Goal: Transaction & Acquisition: Purchase product/service

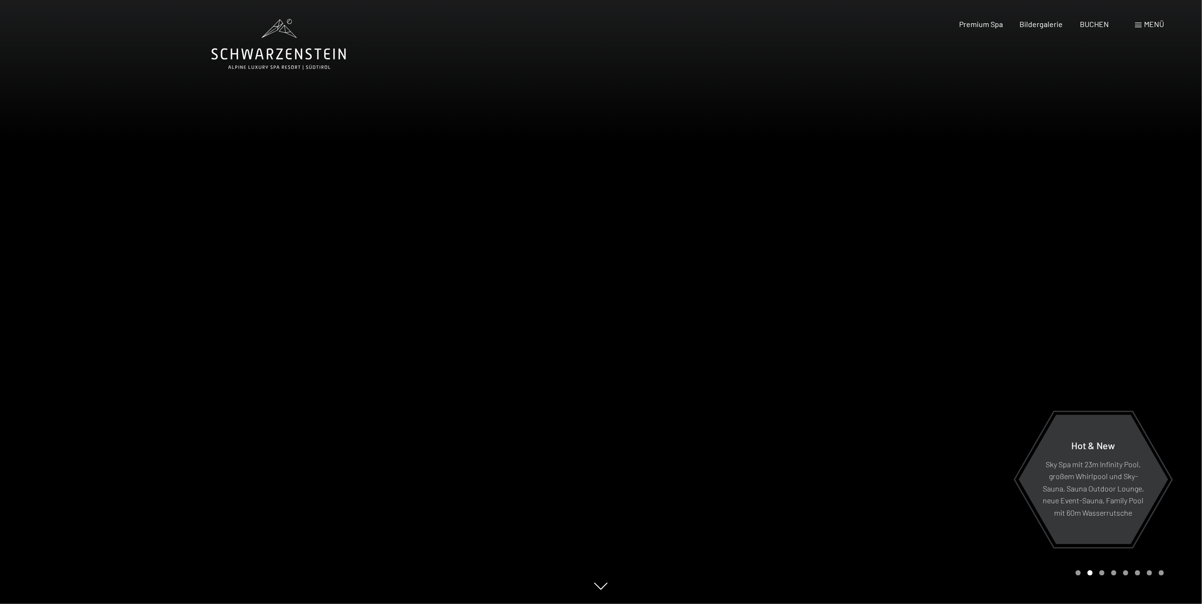
click at [1137, 29] on div "Menü" at bounding box center [1149, 24] width 29 height 10
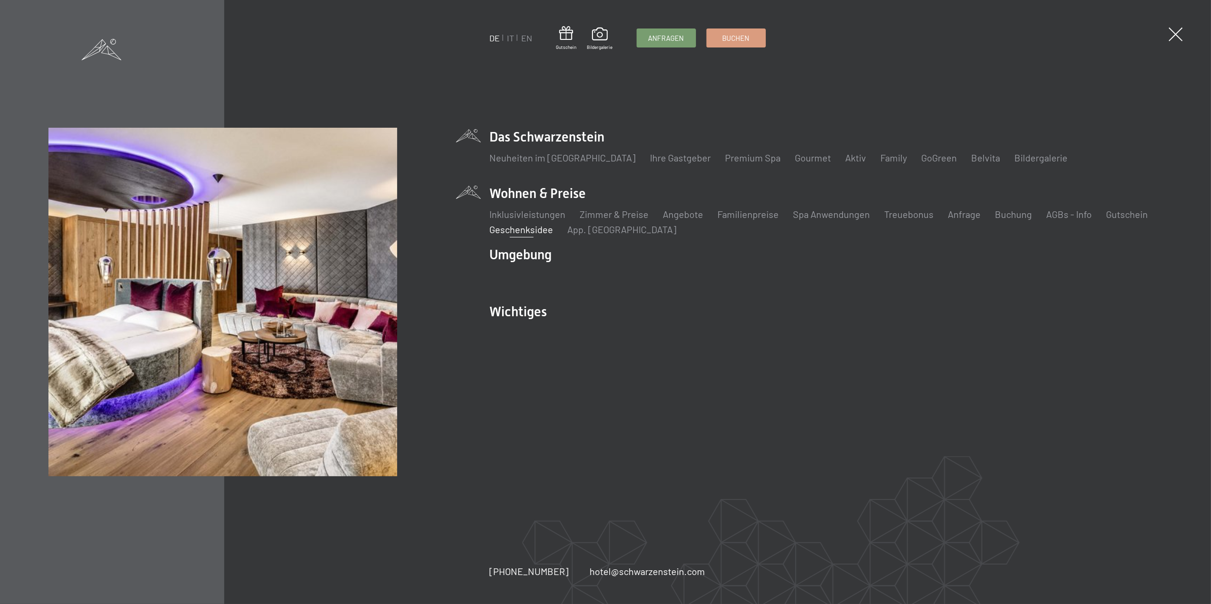
click at [542, 233] on link "Geschenksidee" at bounding box center [522, 229] width 64 height 11
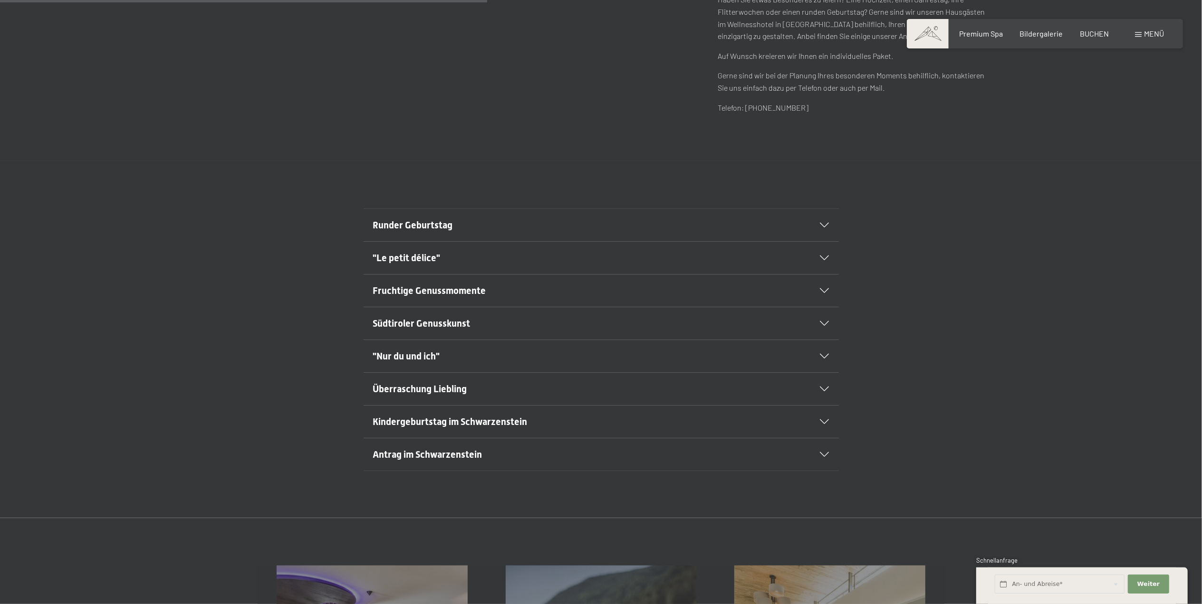
scroll to position [608, 0]
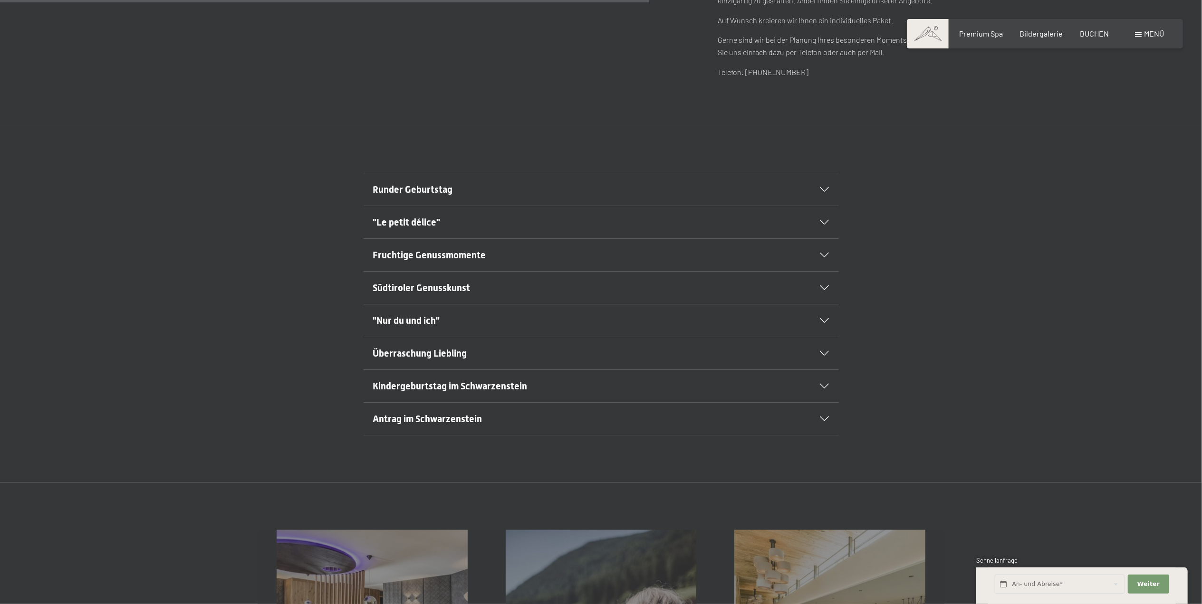
click at [825, 197] on div "Runder Geburtstag" at bounding box center [601, 189] width 456 height 32
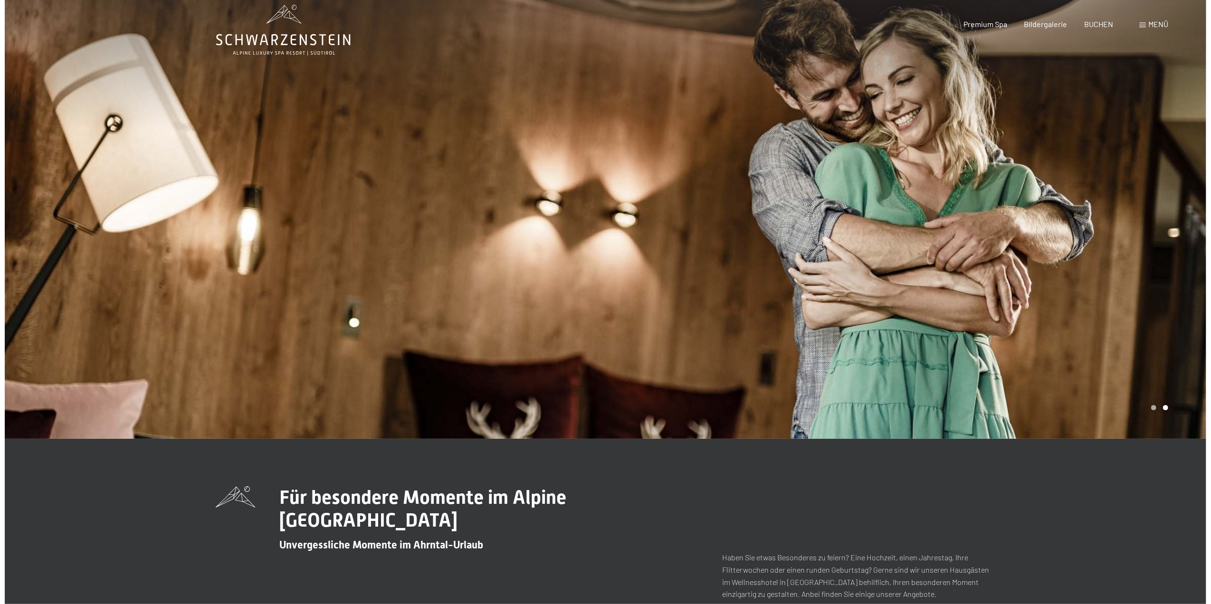
scroll to position [0, 0]
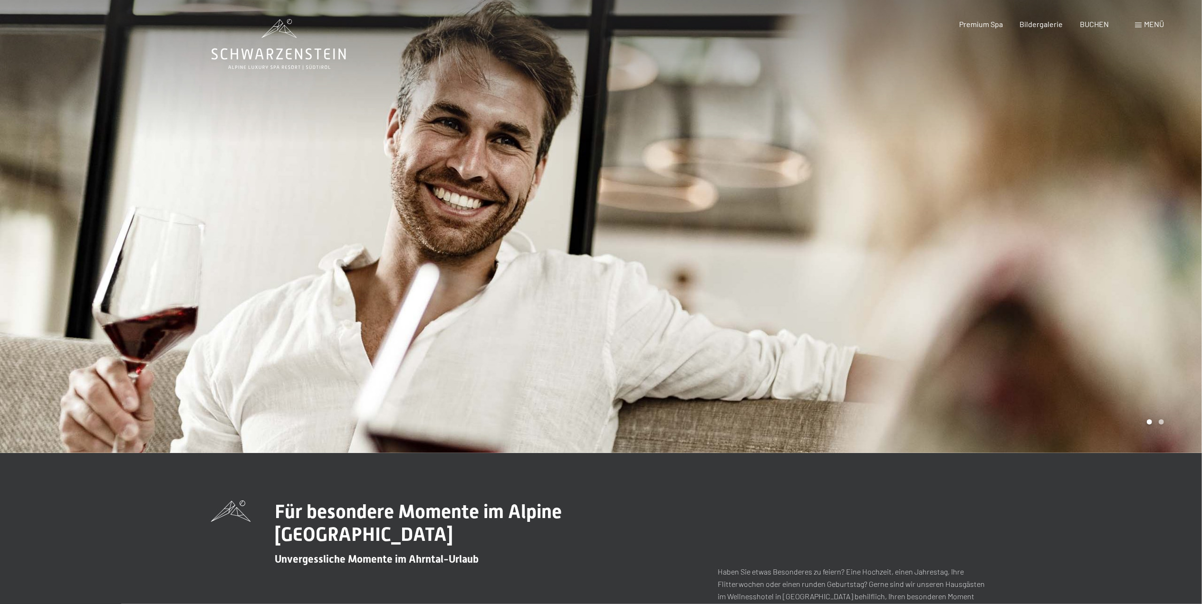
click at [1138, 27] on span at bounding box center [1138, 25] width 7 height 5
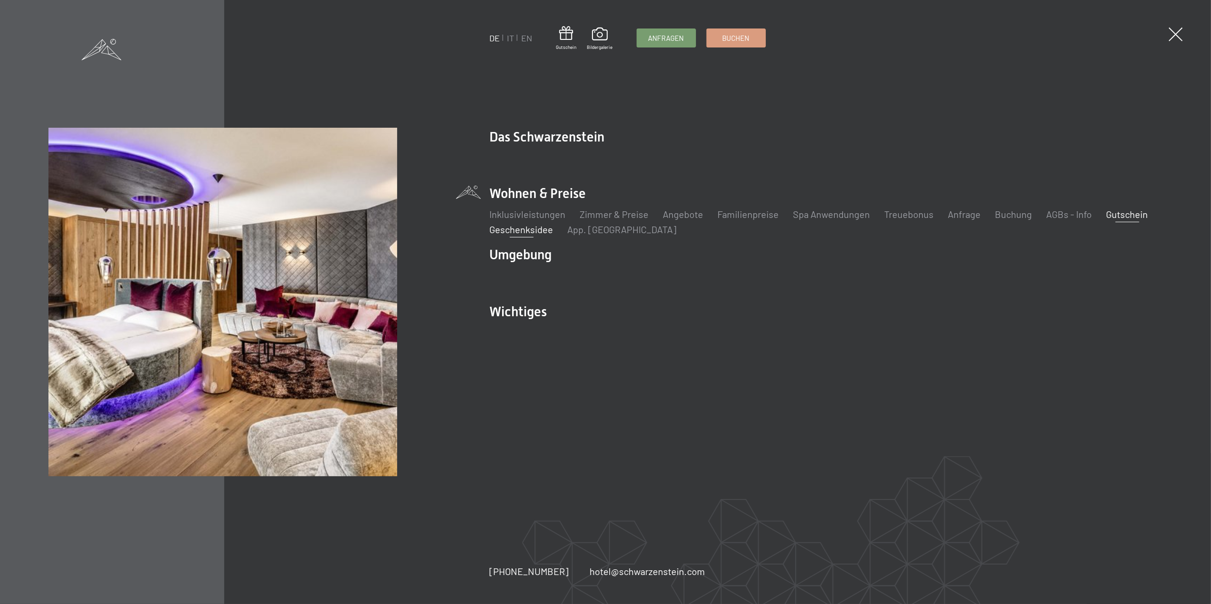
click at [1111, 217] on link "Gutschein" at bounding box center [1128, 214] width 42 height 11
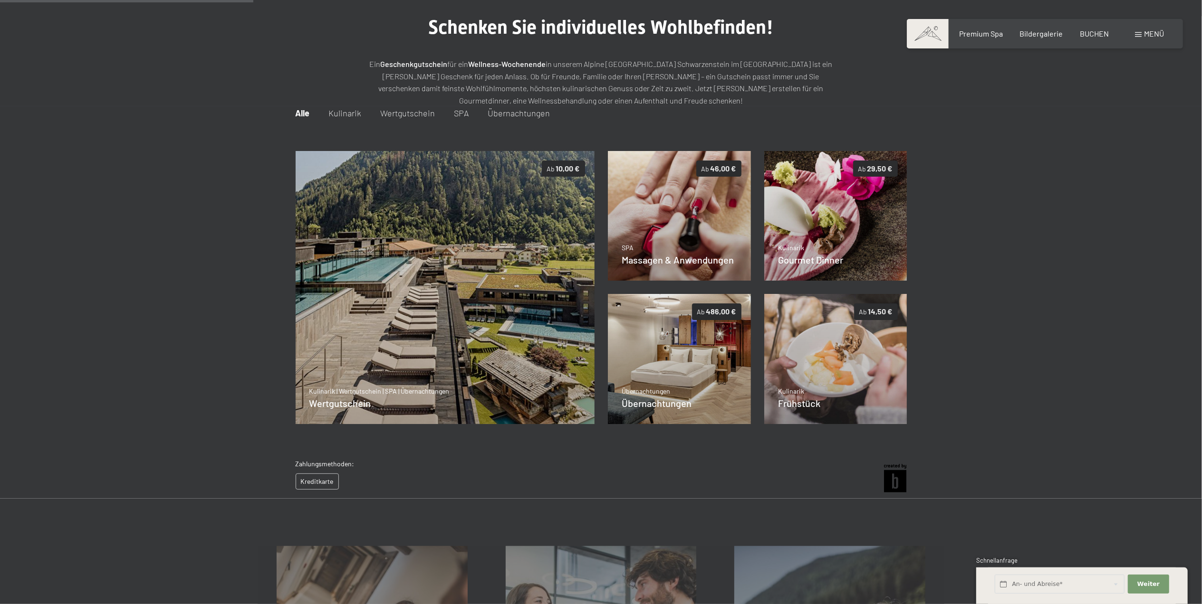
scroll to position [138, 0]
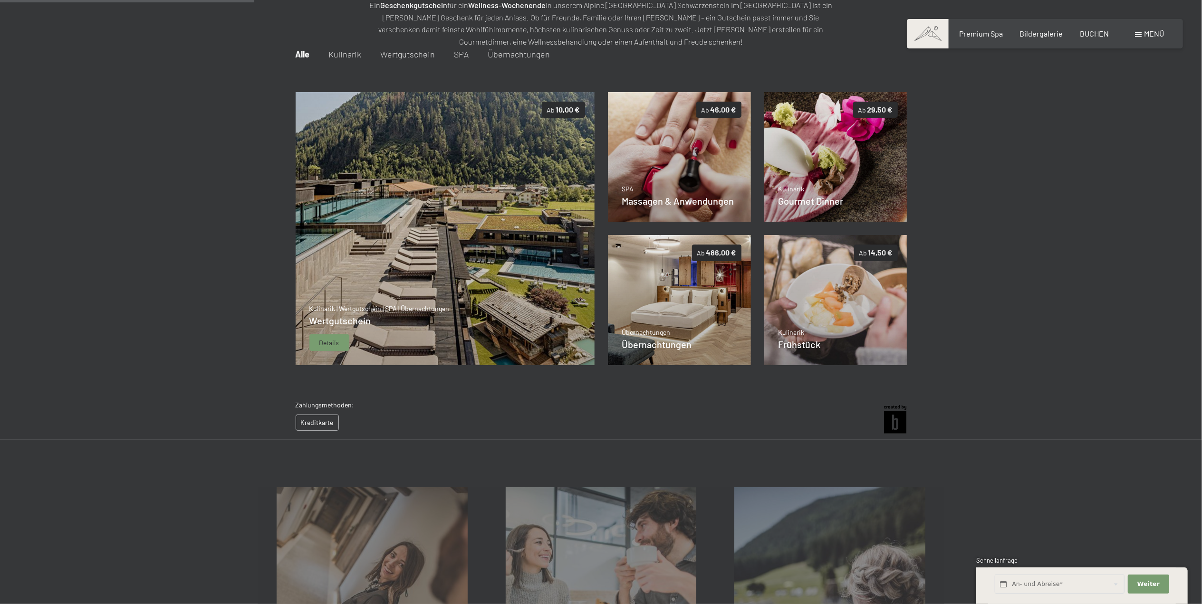
click at [499, 337] on img at bounding box center [444, 229] width 299 height 274
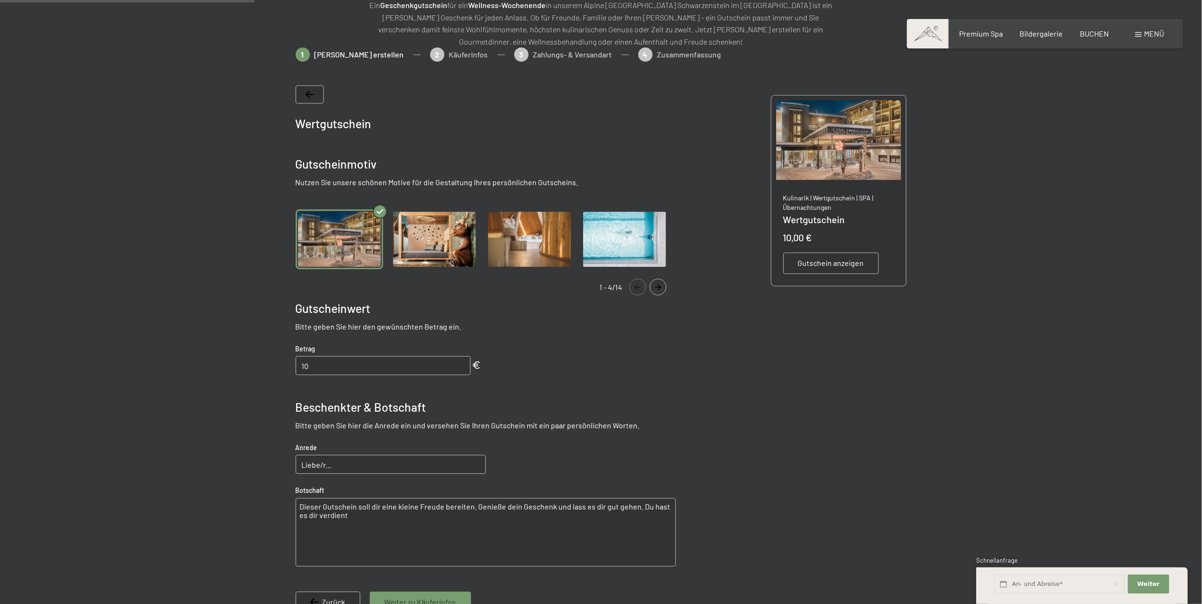
click at [654, 285] on icon "Navigate to next slide" at bounding box center [658, 288] width 16 height 6
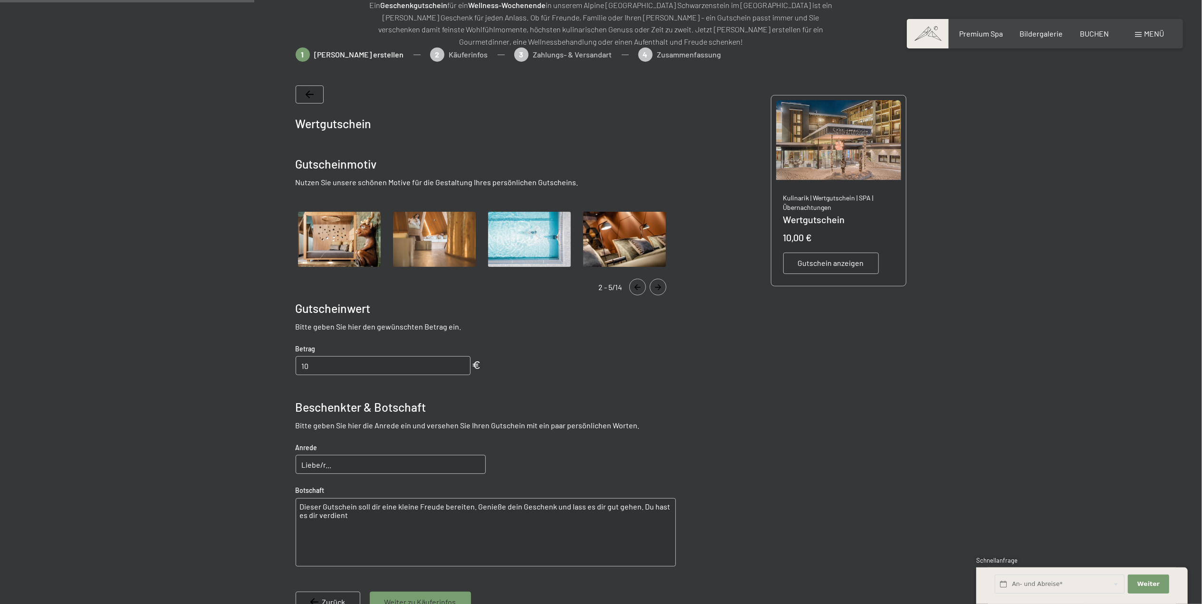
click at [654, 285] on icon "Navigate to next slide" at bounding box center [658, 288] width 16 height 6
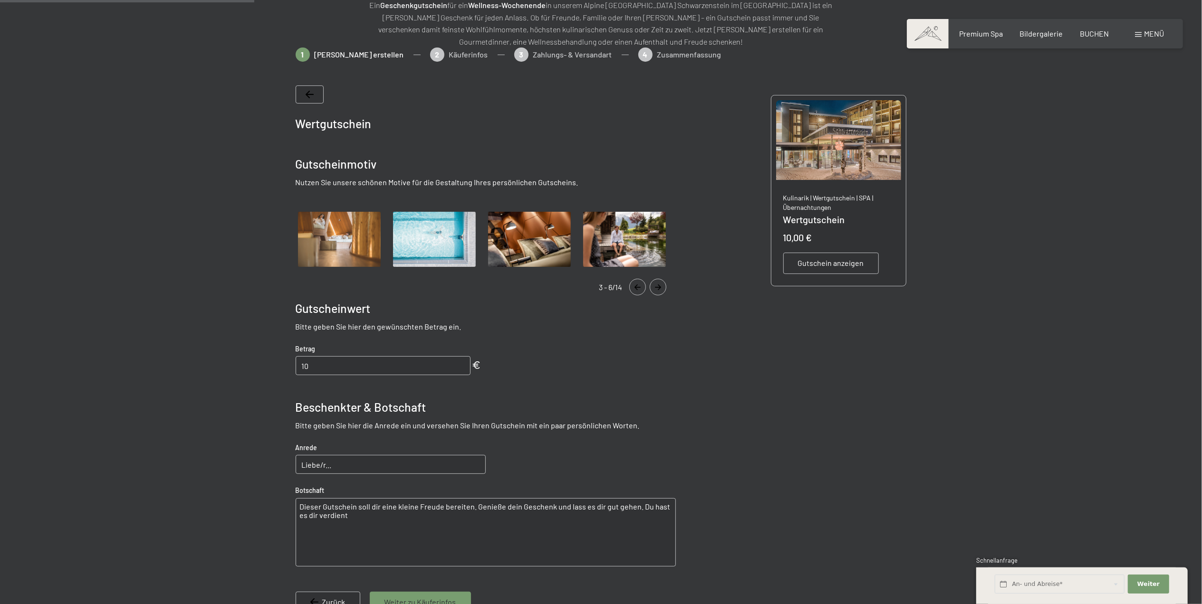
click at [654, 285] on icon "Navigate to next slide" at bounding box center [658, 288] width 16 height 6
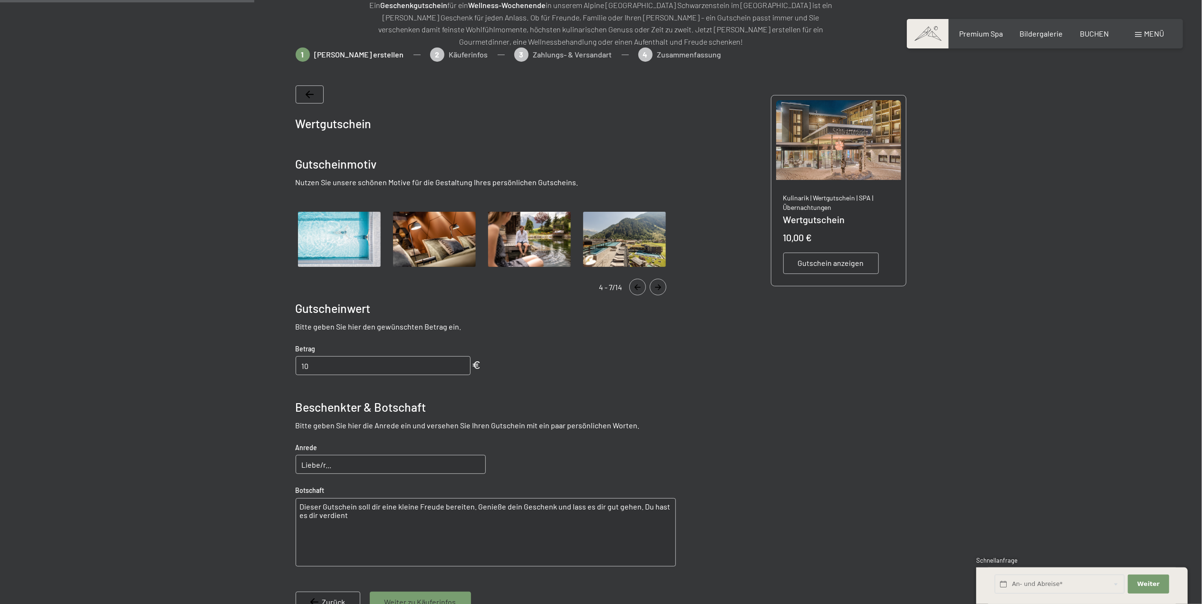
click at [654, 285] on icon "Navigate to next slide" at bounding box center [658, 288] width 16 height 6
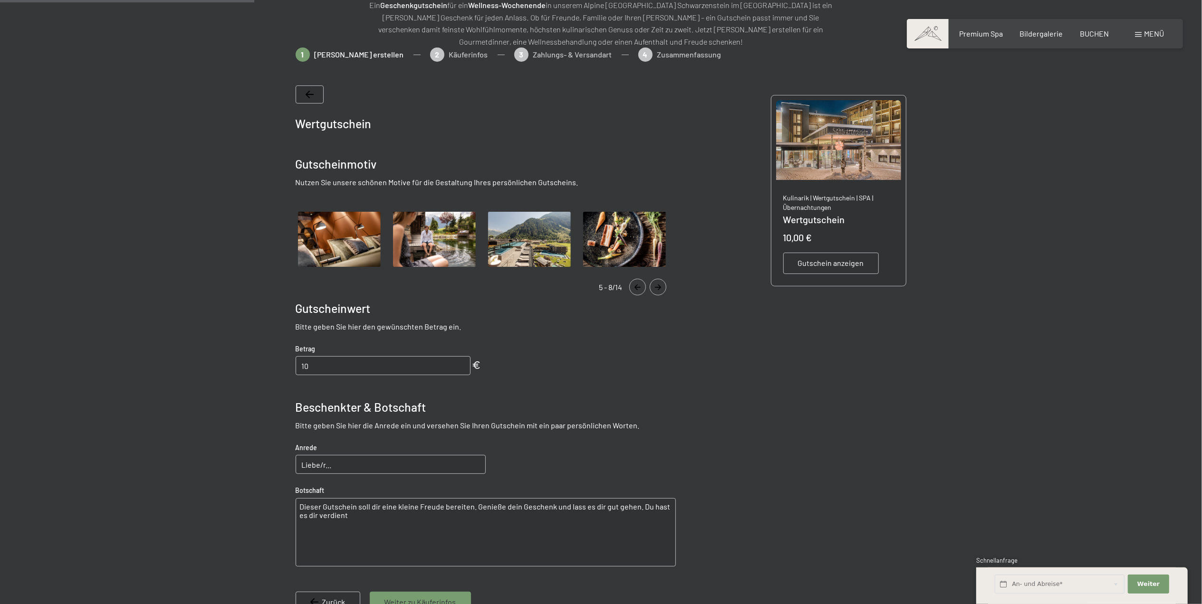
click at [654, 285] on icon "Navigate to next slide" at bounding box center [658, 288] width 16 height 6
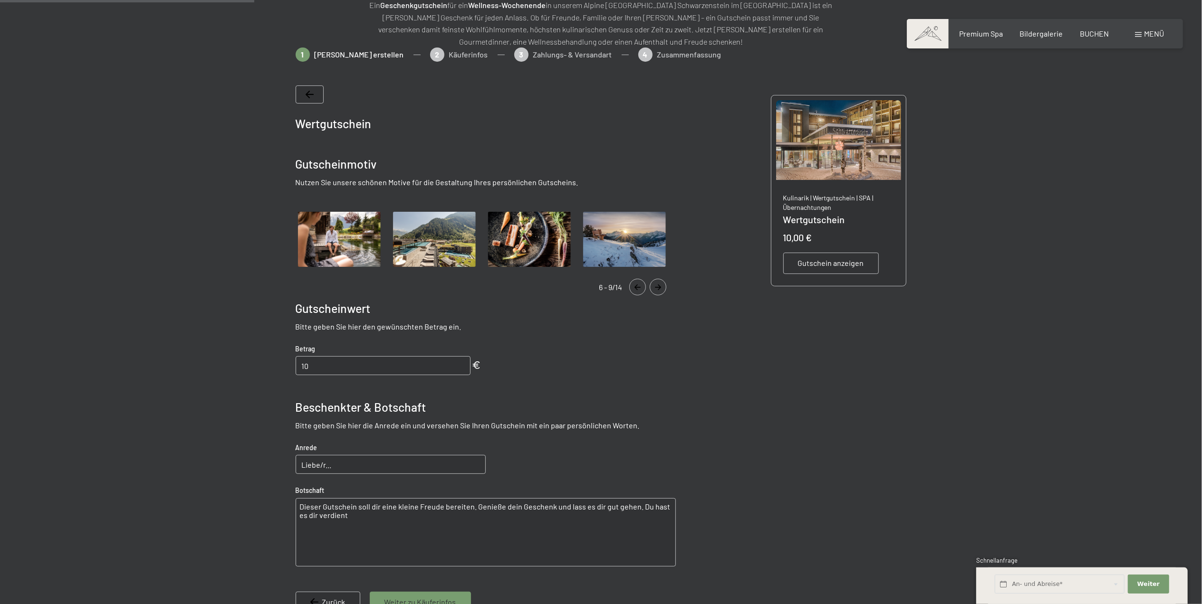
click at [654, 285] on icon "Navigate to next slide" at bounding box center [658, 288] width 16 height 6
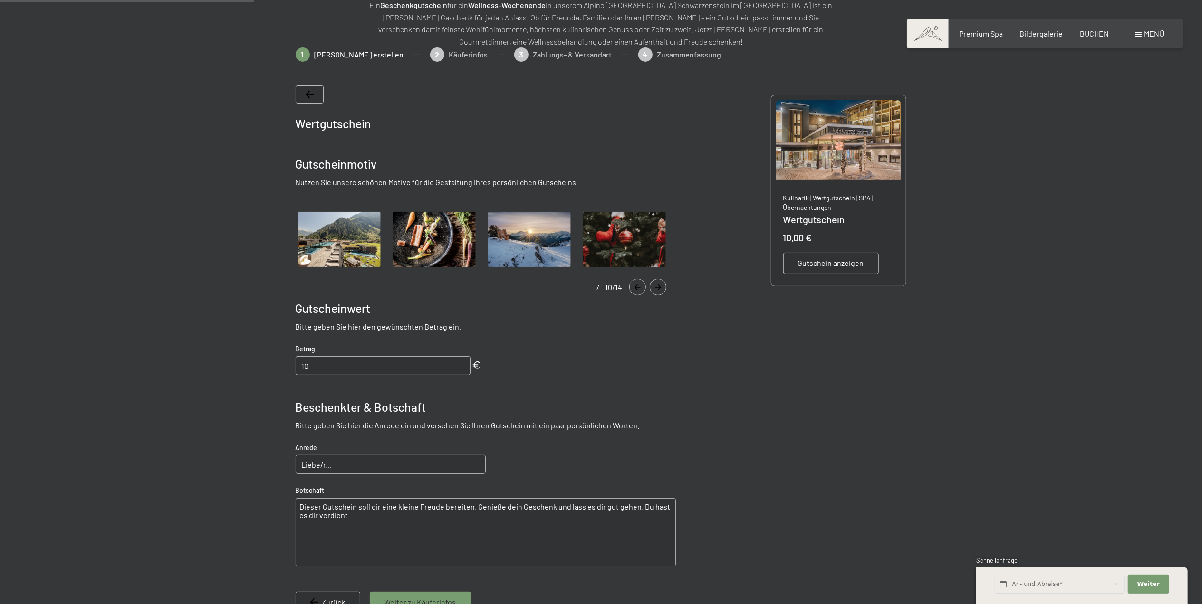
click at [343, 238] on img "Gallery" at bounding box center [339, 240] width 87 height 60
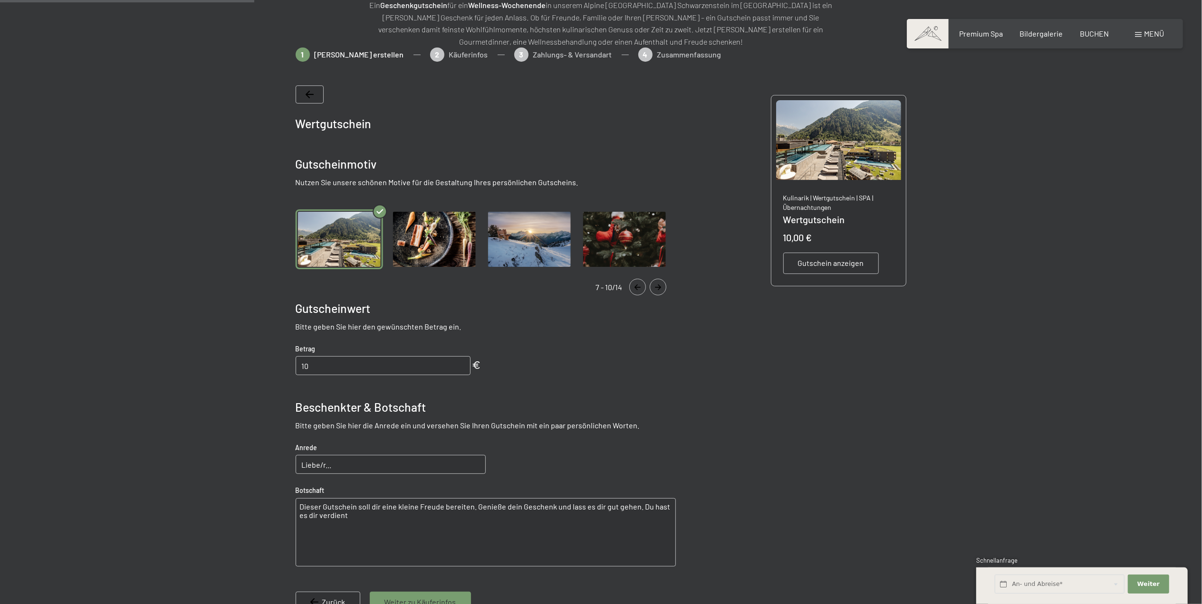
click at [331, 370] on input "10" at bounding box center [383, 365] width 175 height 19
type input "1"
type input "300"
click at [774, 407] on div "Wertgutschein Gutscheinmotiv Nutzen Sie unsere schönen Motive für die Gestaltun…" at bounding box center [601, 356] width 611 height 570
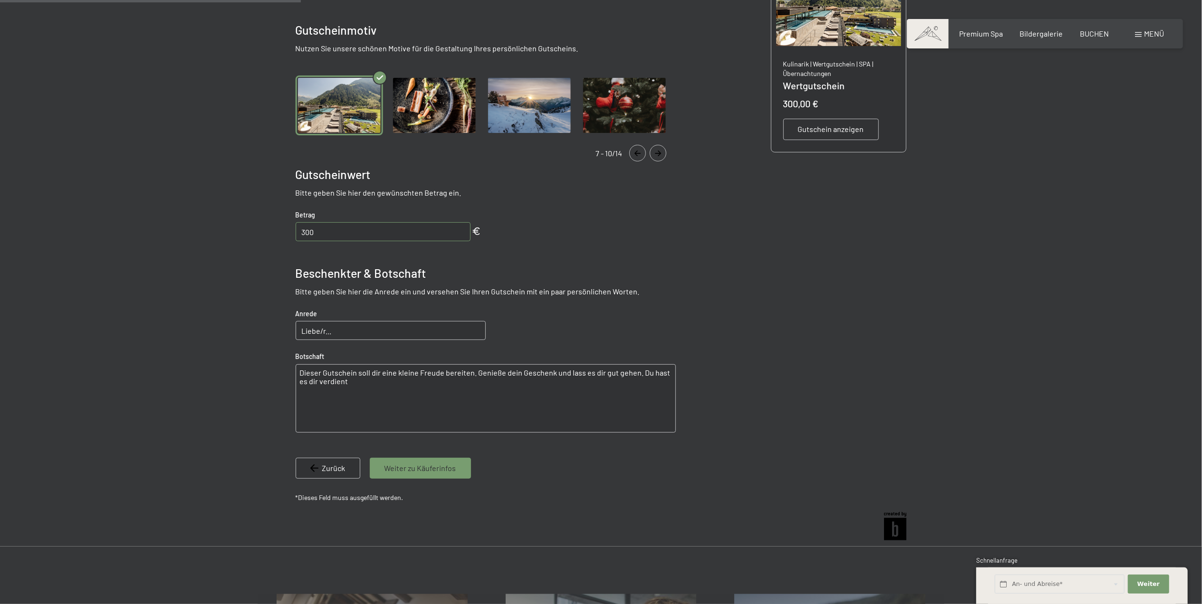
scroll to position [290, 0]
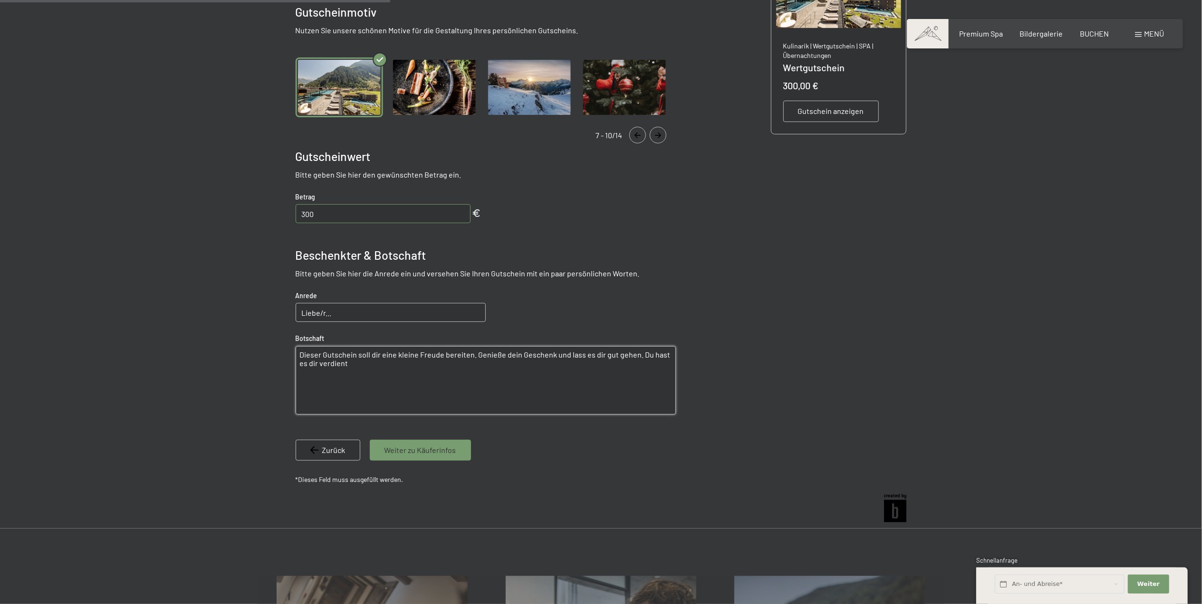
drag, startPoint x: 352, startPoint y: 373, endPoint x: 297, endPoint y: 356, distance: 57.1
click at [297, 356] on textarea "Dieser Gutschein soll dir eine kleine Freude bereiten. Genieße dein Geschenk un…" at bounding box center [486, 380] width 380 height 68
click at [365, 315] on input "Liebe/r..." at bounding box center [391, 312] width 190 height 19
type input "Liebe Silke!"
click at [360, 372] on textarea at bounding box center [486, 380] width 380 height 68
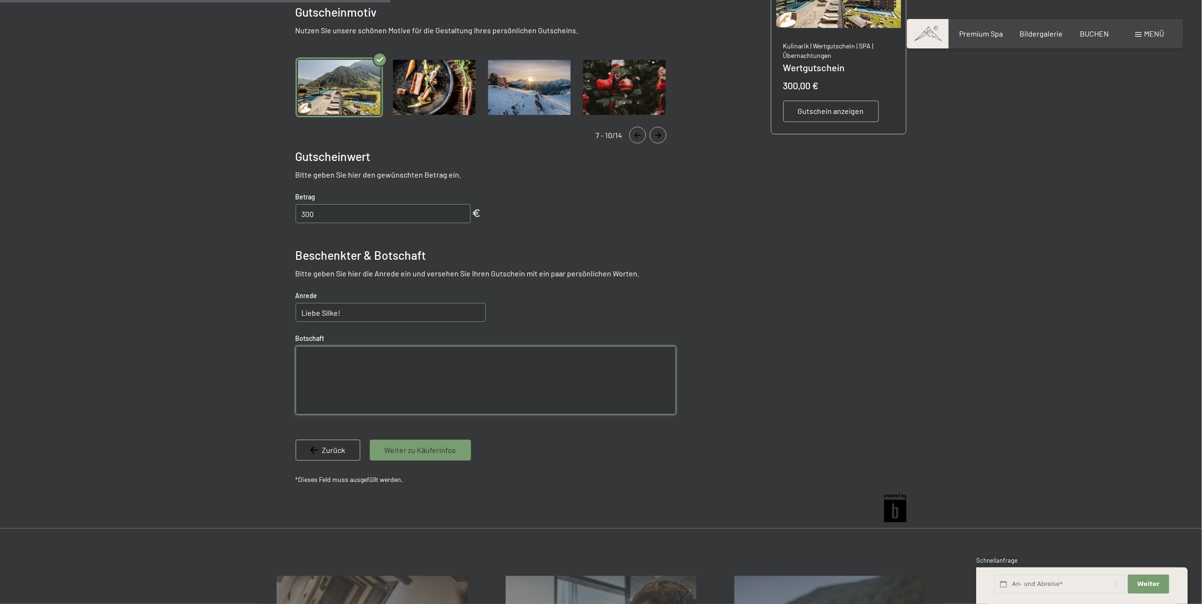
click at [348, 212] on input "300" at bounding box center [383, 213] width 175 height 19
type input "320"
click at [975, 354] on div at bounding box center [601, 211] width 1202 height 633
click at [327, 377] on textarea at bounding box center [486, 380] width 380 height 68
click at [349, 356] on textarea "Wellness heißt, Körper, Geist und Seele etwas Gutes tun." at bounding box center [486, 380] width 380 height 68
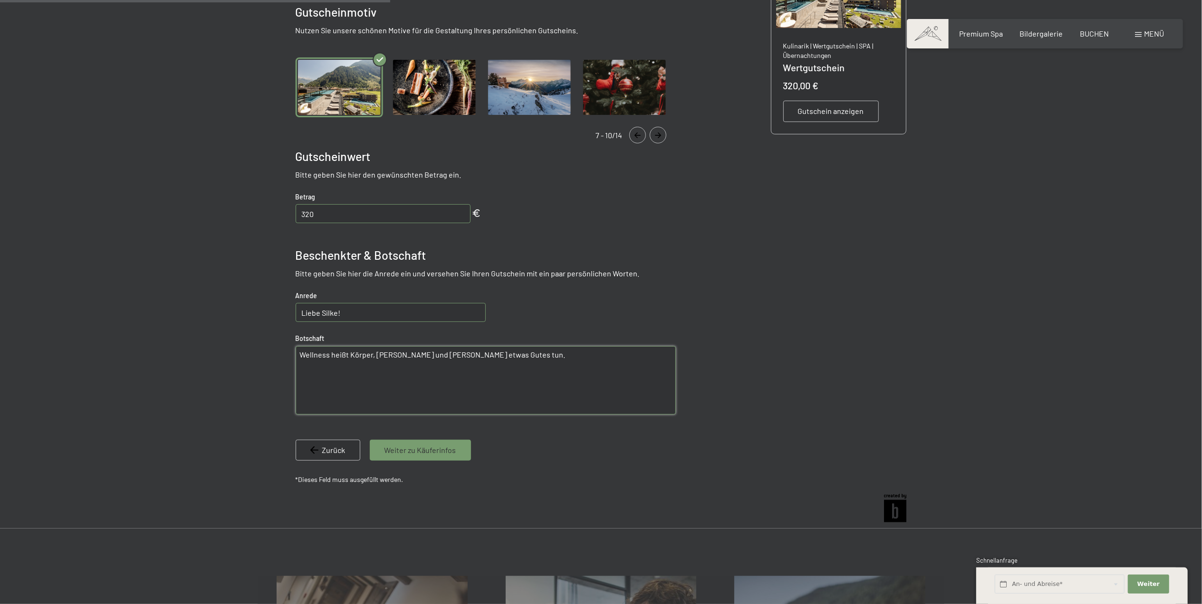
click at [514, 355] on textarea "Wellness heißt Körper, Geist und Seele etwas Gutes tun." at bounding box center [486, 380] width 380 height 68
type textarea "Wellness heißt Körper, Geist und Seele etwas Gutes tun. Happy Birthday!"
click at [440, 445] on span "Weiter zu Käuferinfos" at bounding box center [420, 450] width 72 height 10
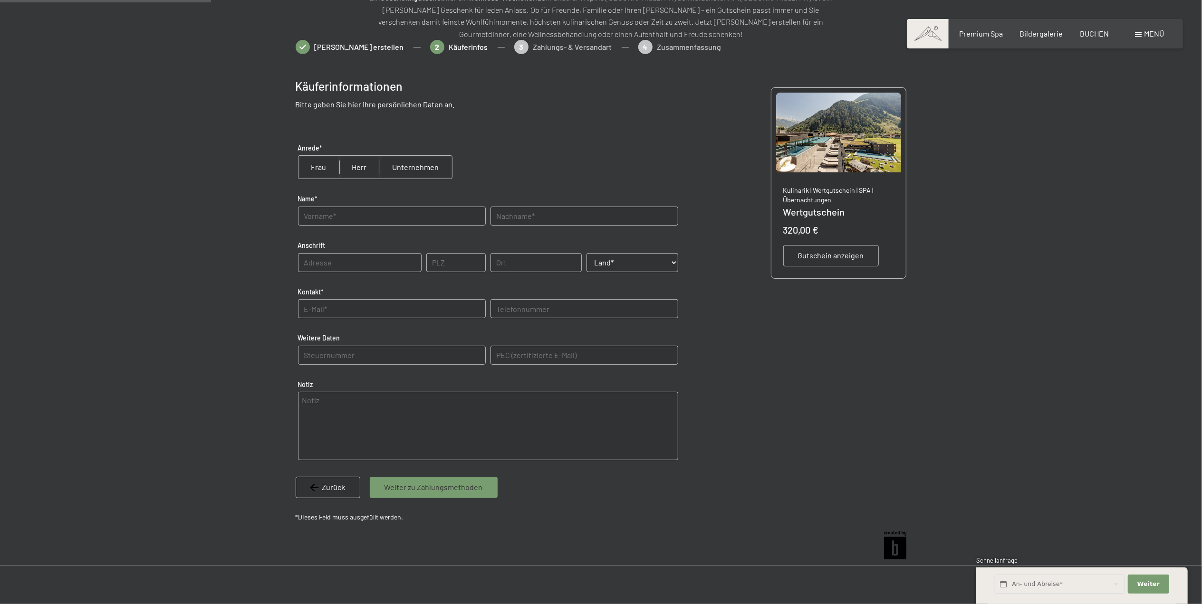
scroll to position [138, 0]
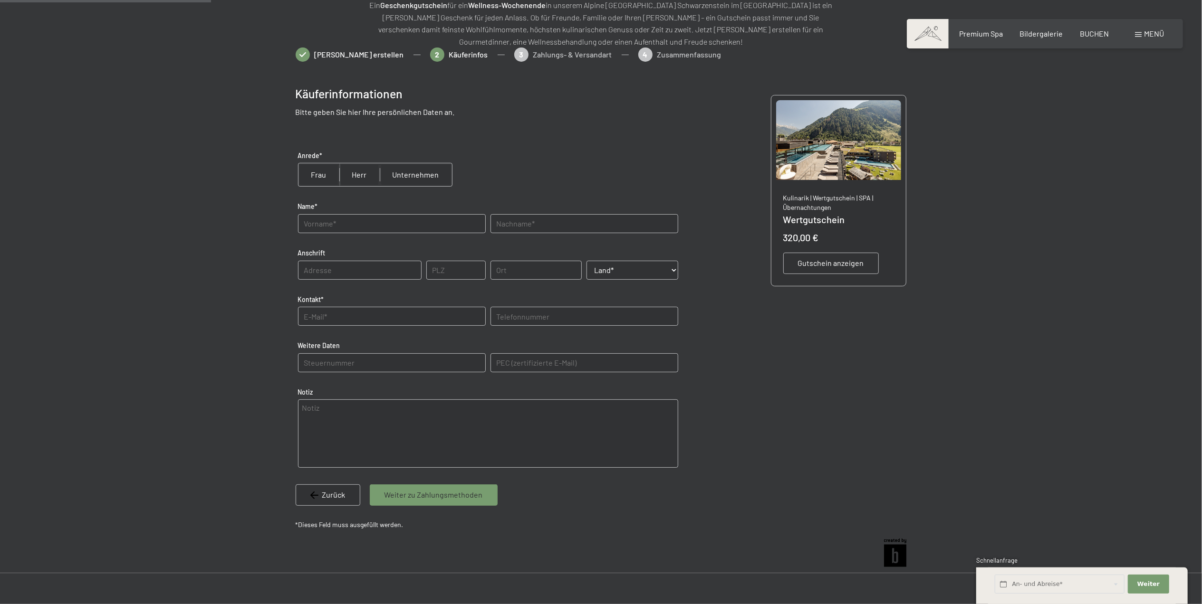
click at [320, 173] on input "radio" at bounding box center [318, 174] width 41 height 23
radio input "true"
click at [323, 221] on input "text" at bounding box center [392, 223] width 188 height 19
type input "Melissa"
type input "Marent"
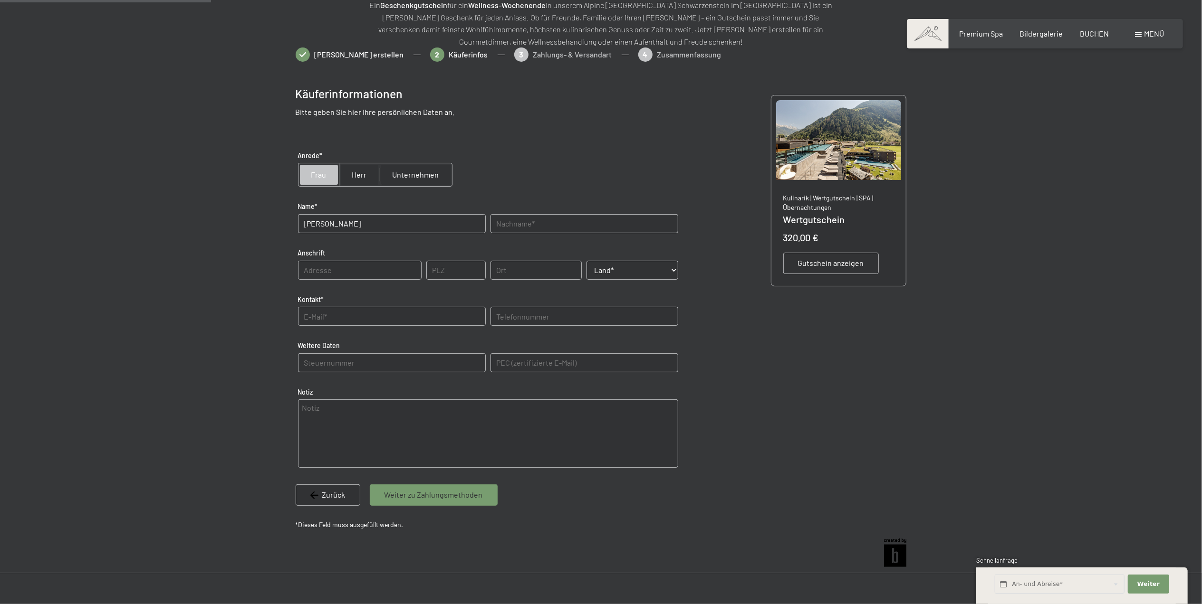
type input "6752"
type input "6752 Dalaas"
select select "AUT"
type input "06505633243"
type E-Mail\) "marent.melissa@gmx.at"
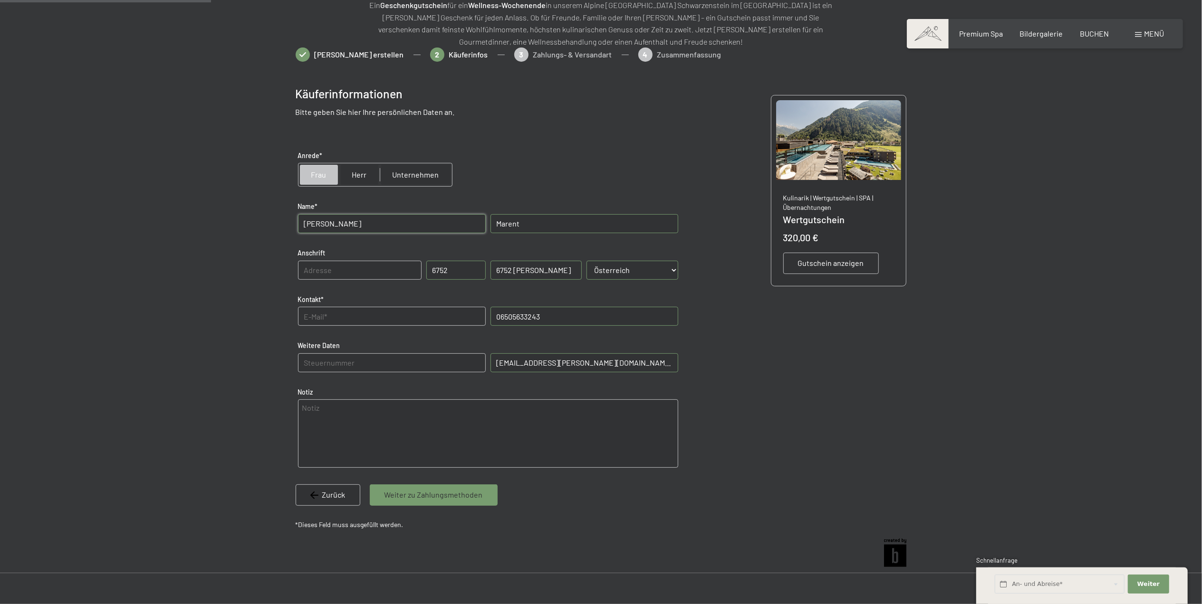
click at [559, 265] on input "6752 Dalaas" at bounding box center [536, 270] width 92 height 19
type input "6"
type input "Wald am Arlberg"
click at [411, 314] on input "text" at bounding box center [392, 316] width 188 height 19
type input "marent.melissa@gmx.at"
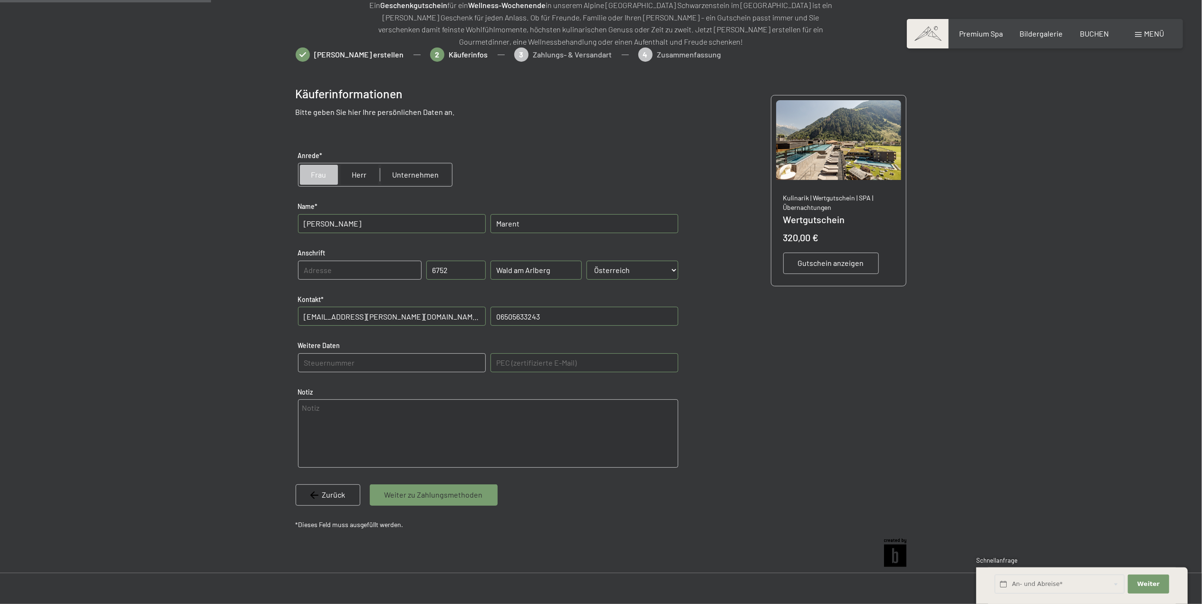
click at [477, 495] on span "Weiter zu Zahlungsmethoden" at bounding box center [433, 495] width 98 height 10
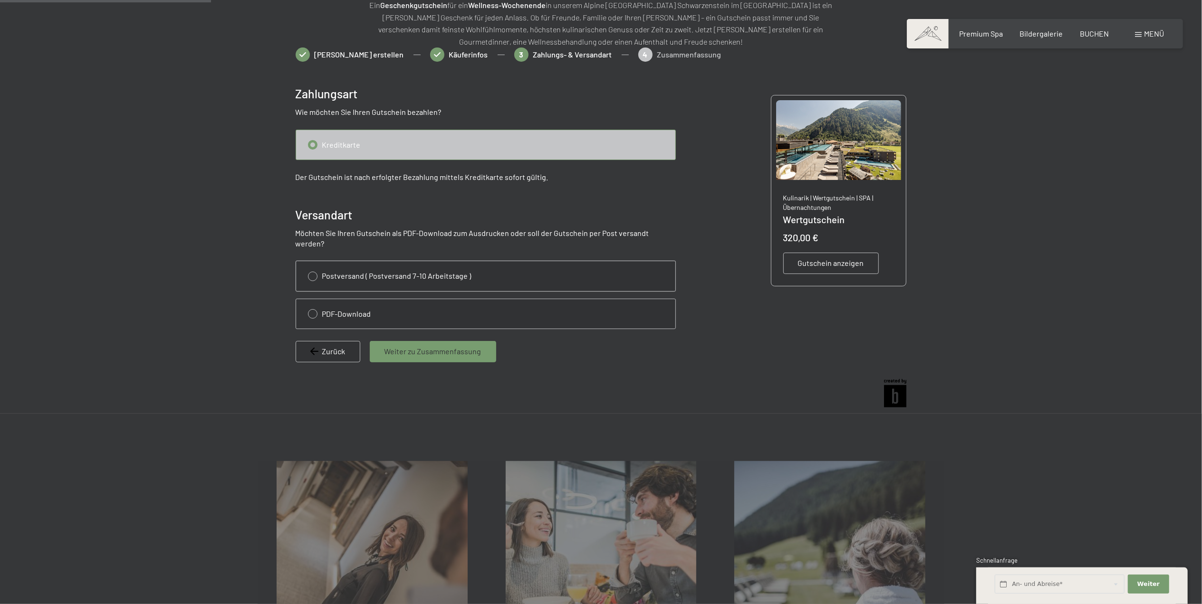
click at [358, 267] on input "radio" at bounding box center [485, 275] width 379 height 29
radio input "true"
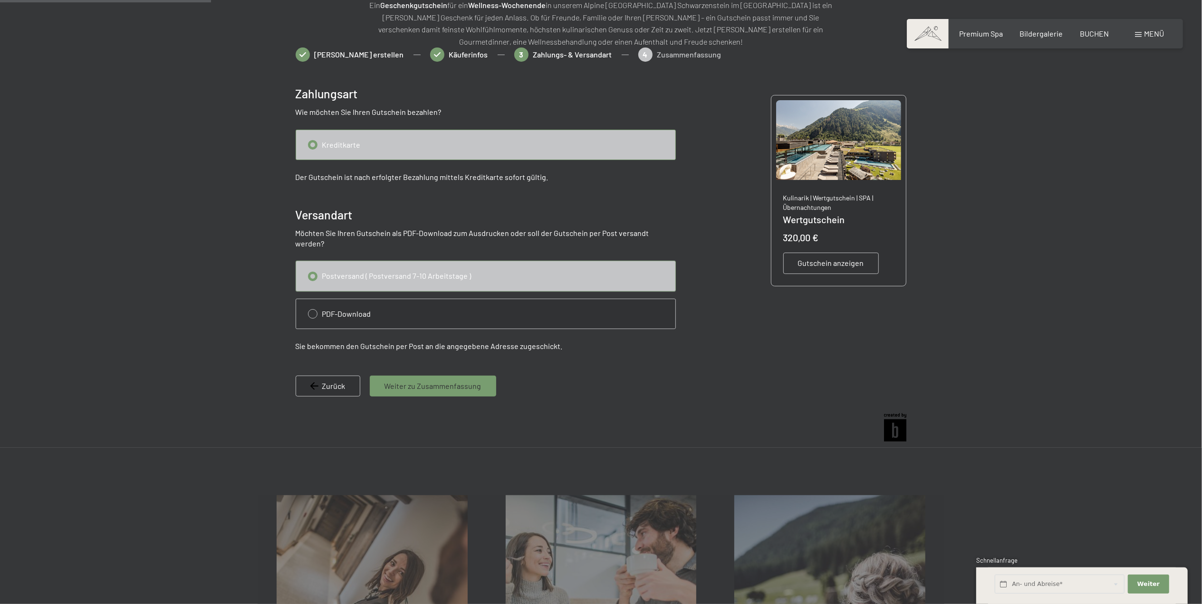
click at [369, 156] on input "radio" at bounding box center [485, 144] width 379 height 29
click at [375, 149] on input "radio" at bounding box center [485, 144] width 379 height 29
click at [316, 144] on input "radio" at bounding box center [485, 144] width 379 height 29
click at [424, 381] on span "Weiter zu Zusammenfassung" at bounding box center [432, 386] width 97 height 10
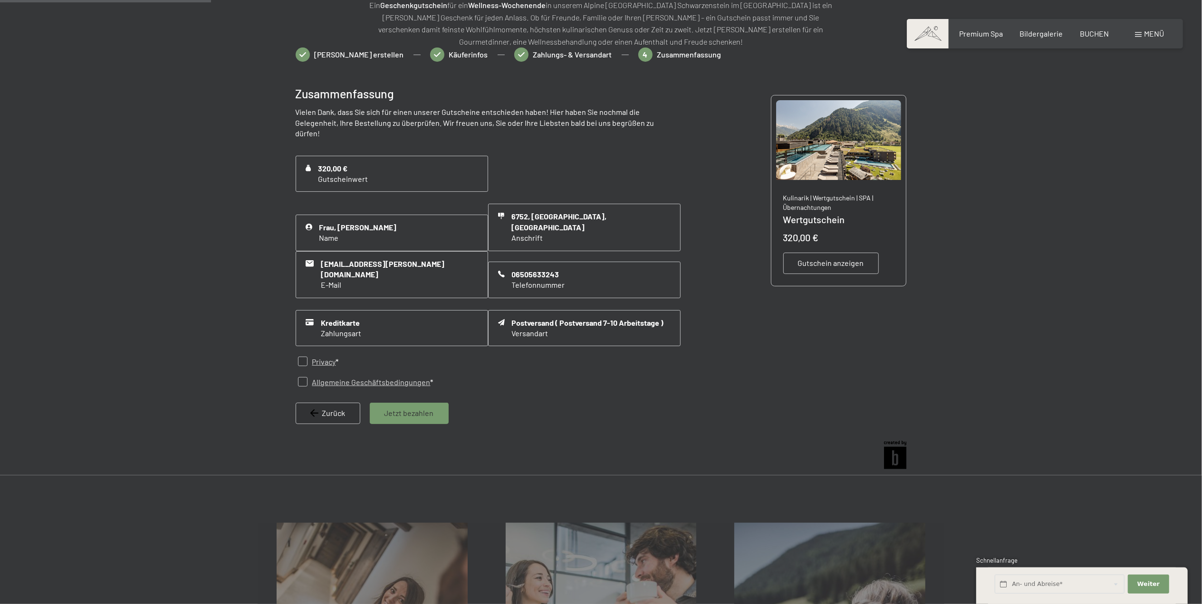
click at [332, 408] on span "Zurück" at bounding box center [333, 413] width 23 height 10
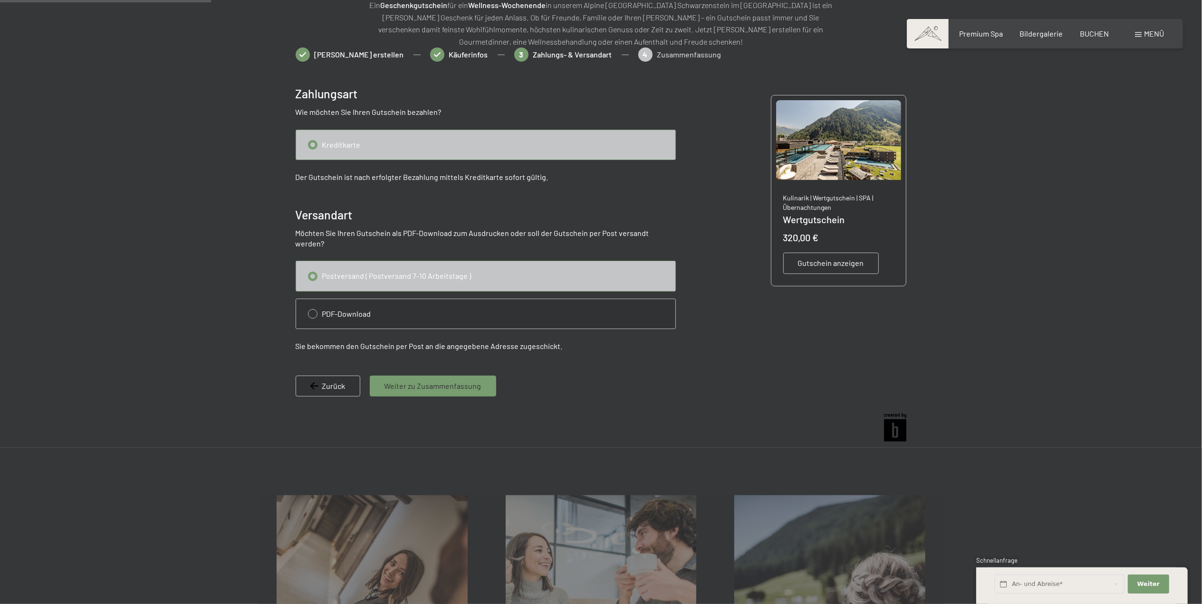
click at [332, 381] on span "Zurück" at bounding box center [333, 386] width 23 height 10
select select "AUT"
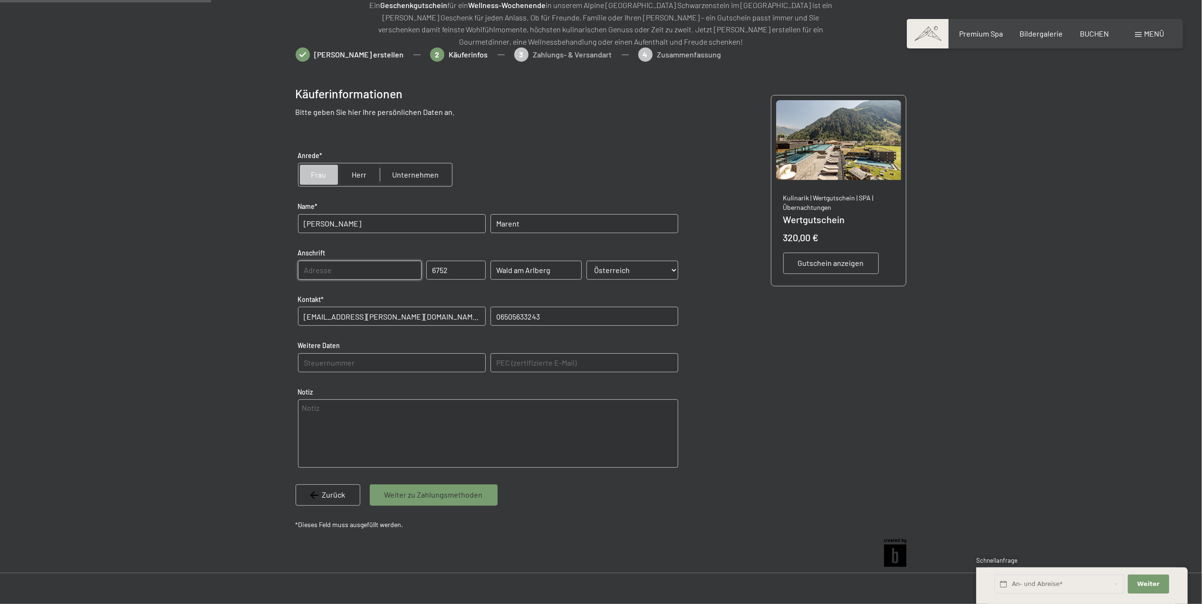
click at [400, 268] on input "text" at bounding box center [360, 270] width 124 height 19
type input "Gasura 156"
click at [812, 392] on div "Käuferinformationen Bitte geben Sie hier Ihre persönlichen Daten an. Anrede* Fr…" at bounding box center [601, 302] width 611 height 463
click at [398, 495] on span "Weiter zu Zahlungsmethoden" at bounding box center [433, 495] width 98 height 10
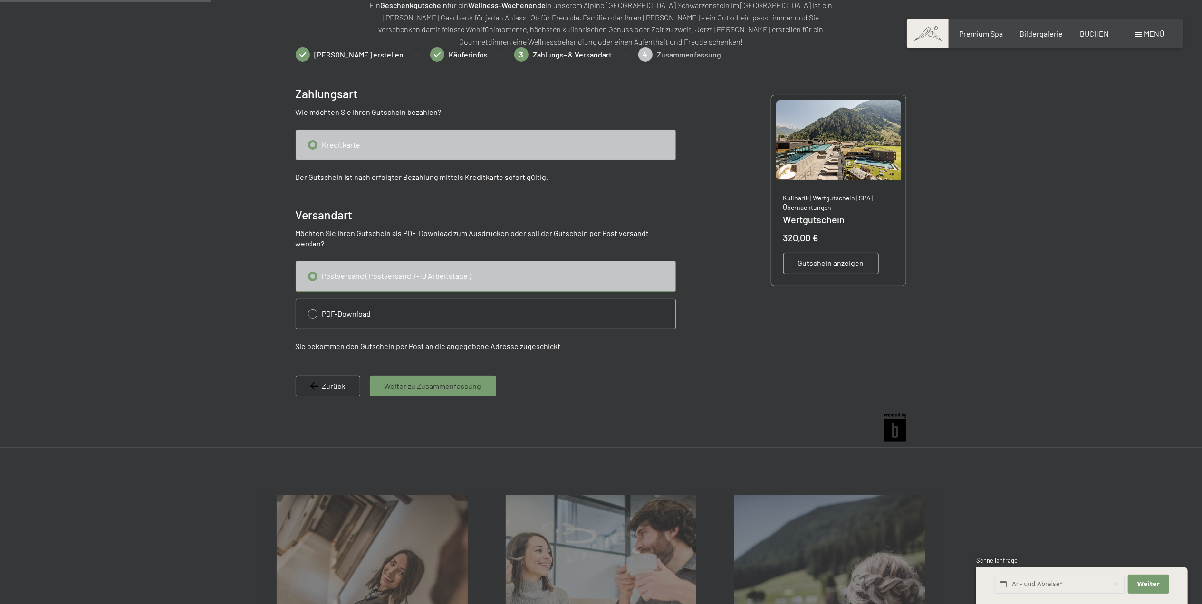
click at [395, 381] on span "Weiter zu Zusammenfassung" at bounding box center [432, 386] width 97 height 10
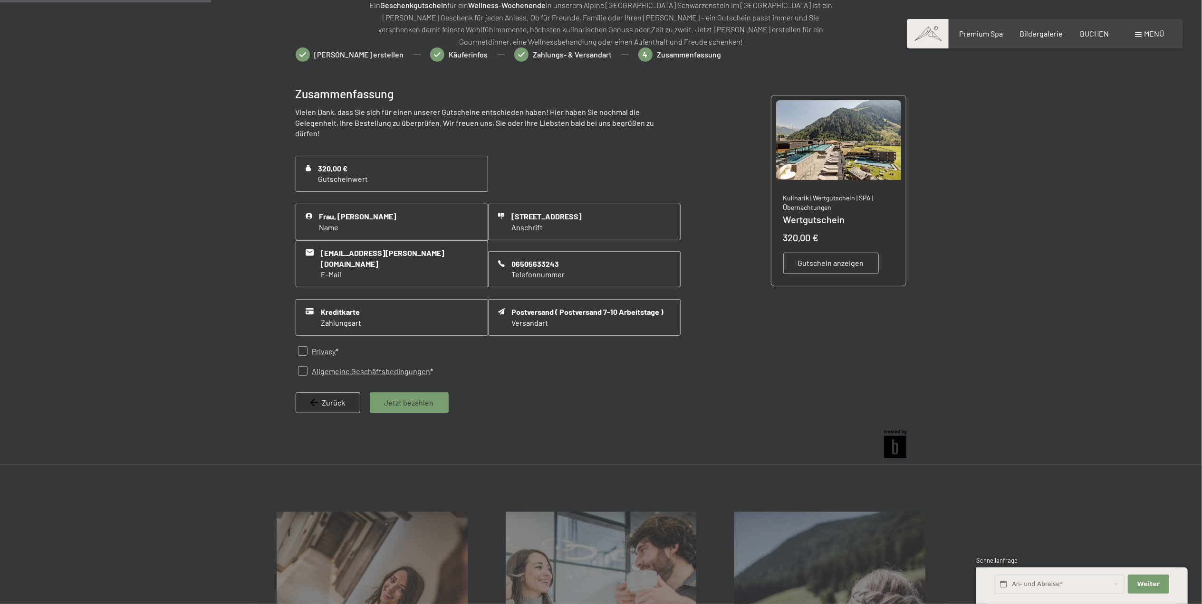
click at [301, 346] on input "checkbox" at bounding box center [303, 351] width 10 height 10
checkbox input "true"
click at [301, 366] on input "checkbox" at bounding box center [303, 371] width 10 height 10
checkbox input "true"
click at [405, 398] on span "Jetzt bezahlen" at bounding box center [408, 403] width 49 height 10
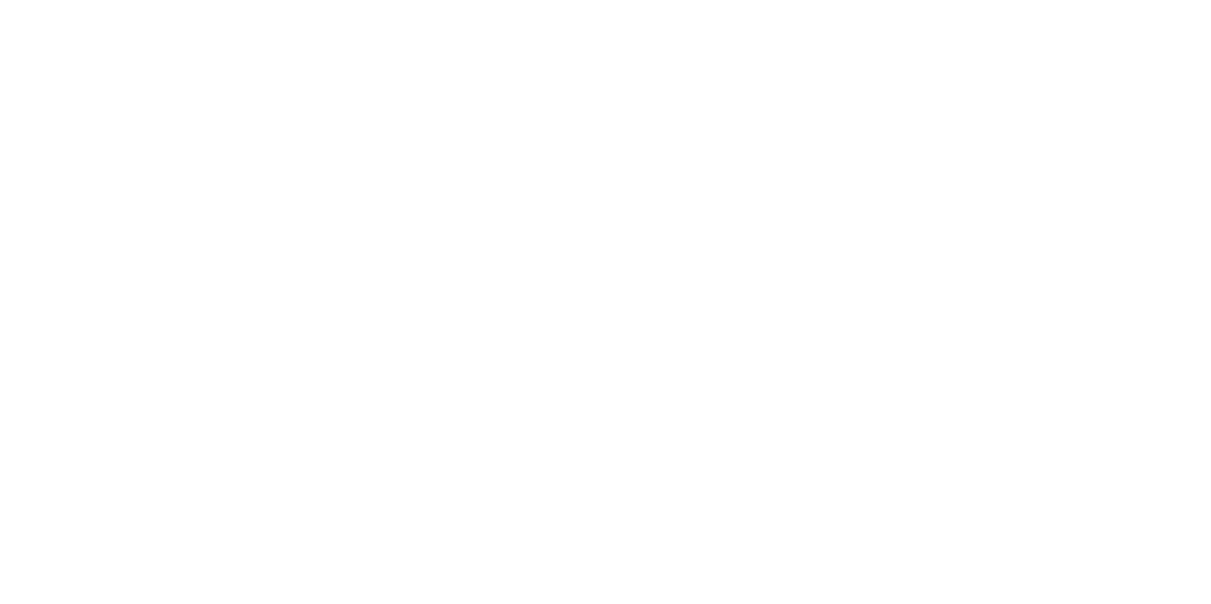
scroll to position [0, 0]
